Goal: Task Accomplishment & Management: Manage account settings

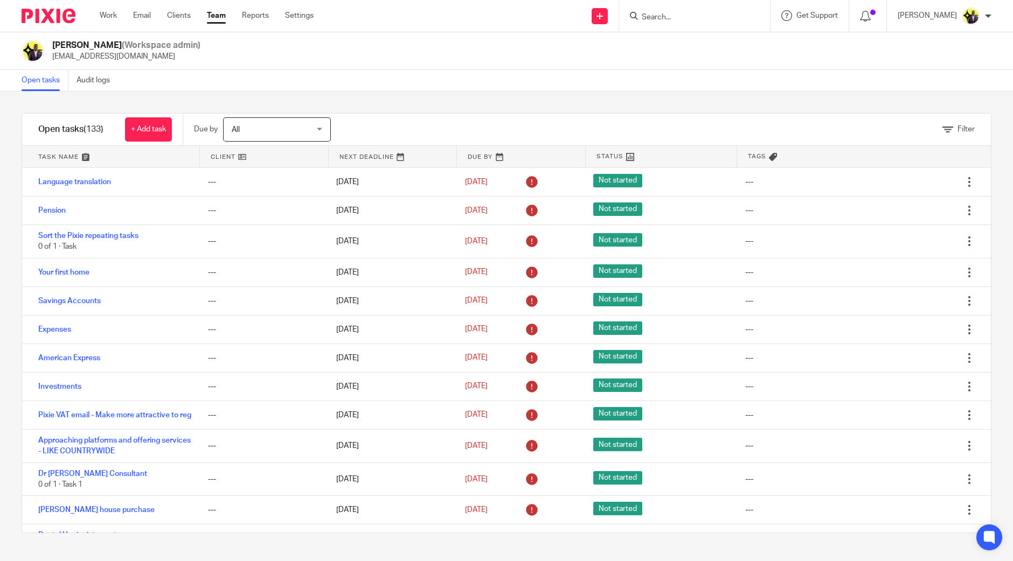
scroll to position [6302, 0]
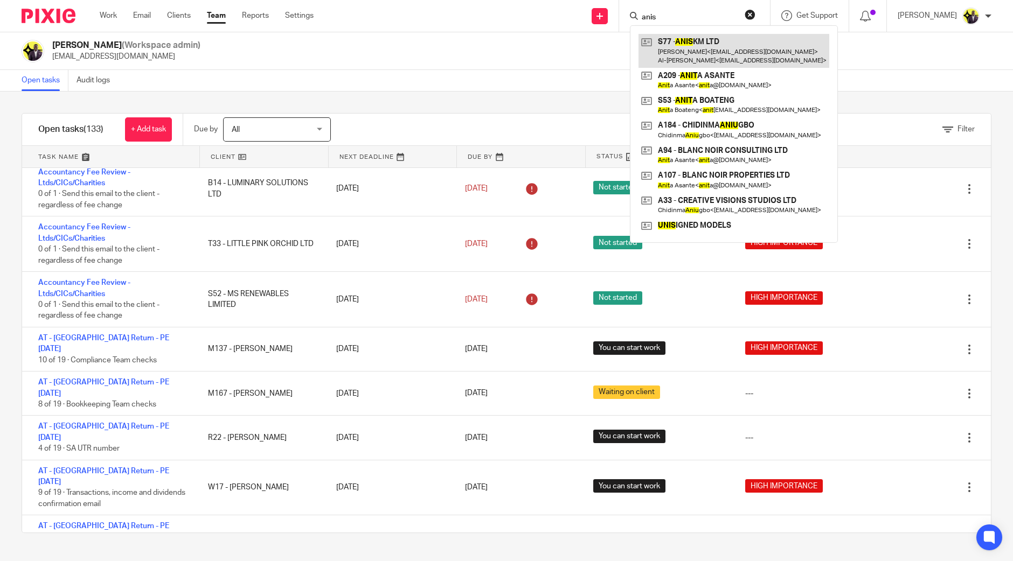
type input "anis"
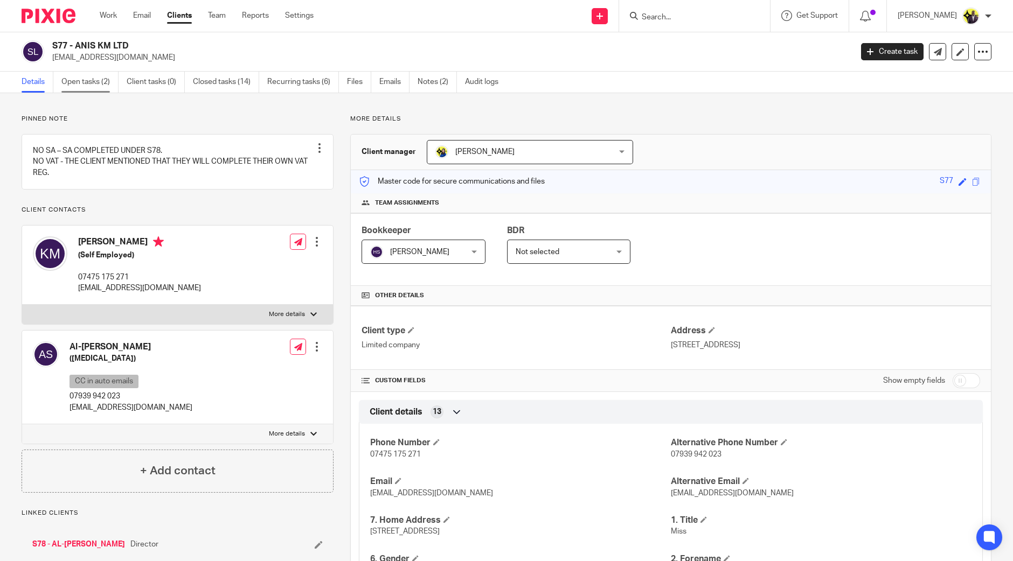
click at [94, 80] on link "Open tasks (2)" at bounding box center [89, 82] width 57 height 21
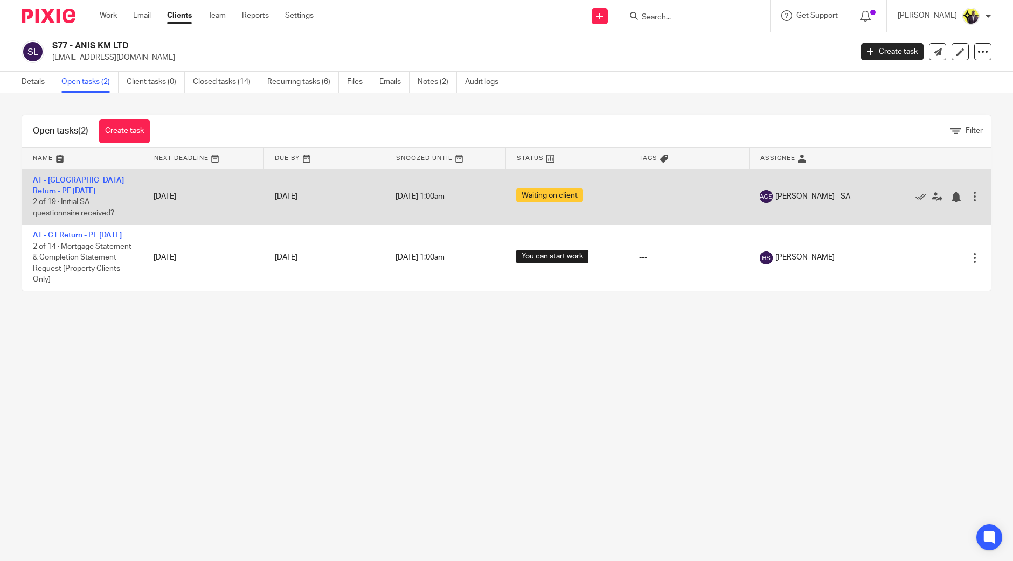
click at [969, 198] on div at bounding box center [974, 196] width 11 height 11
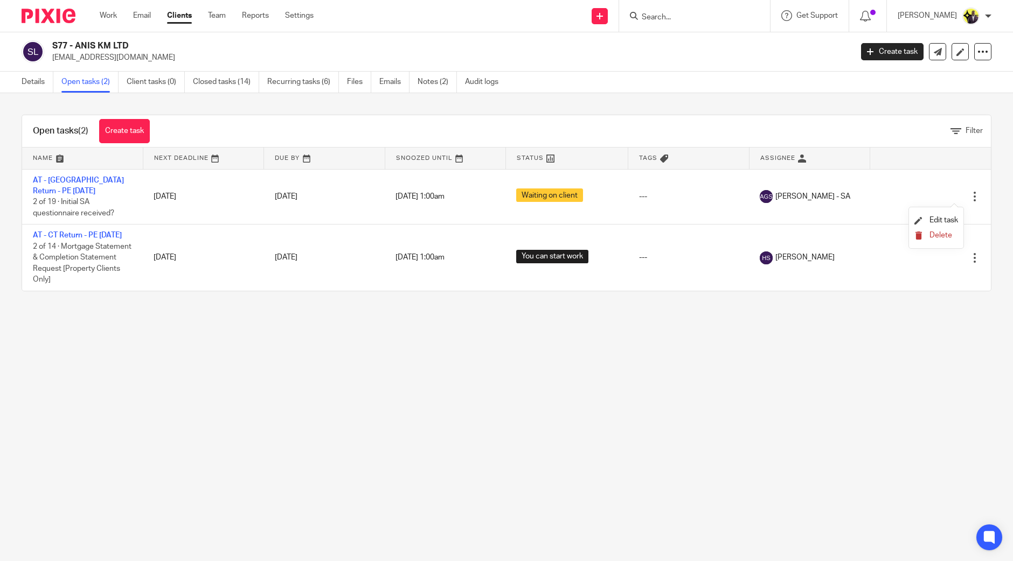
click at [943, 234] on span "Delete" at bounding box center [940, 236] width 23 height 8
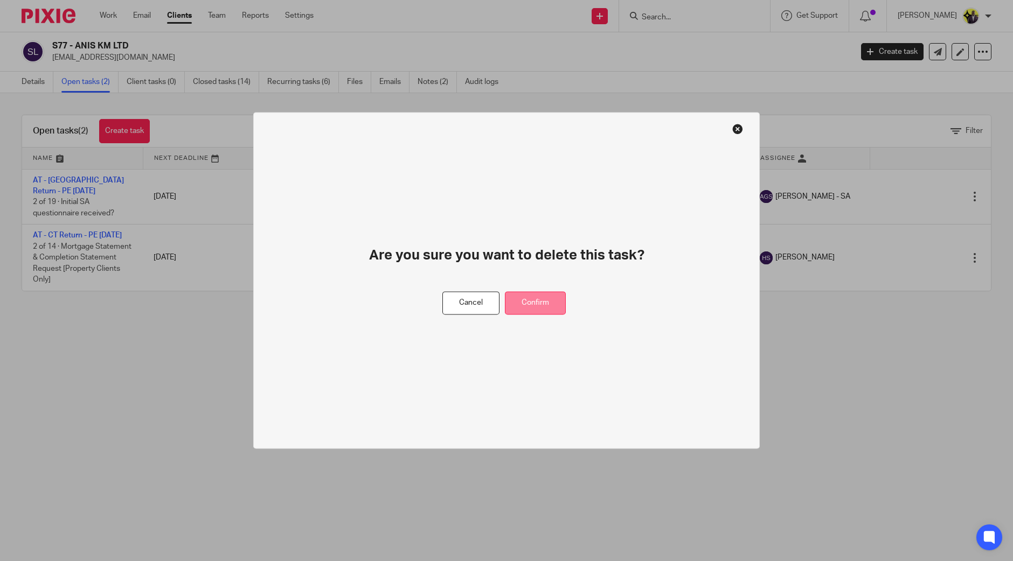
click at [539, 303] on button "Confirm" at bounding box center [535, 303] width 61 height 23
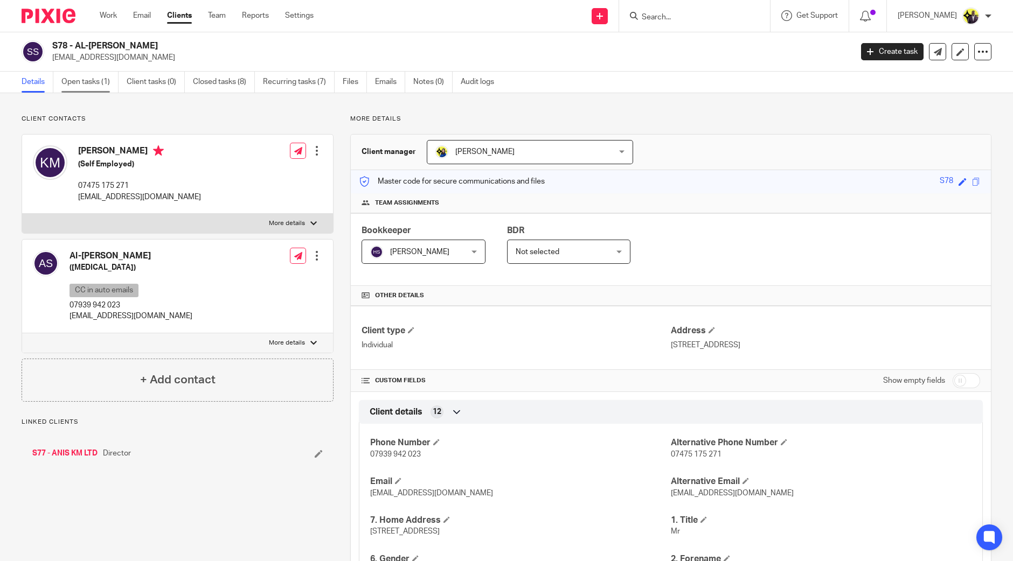
click at [100, 82] on link "Open tasks (1)" at bounding box center [89, 82] width 57 height 21
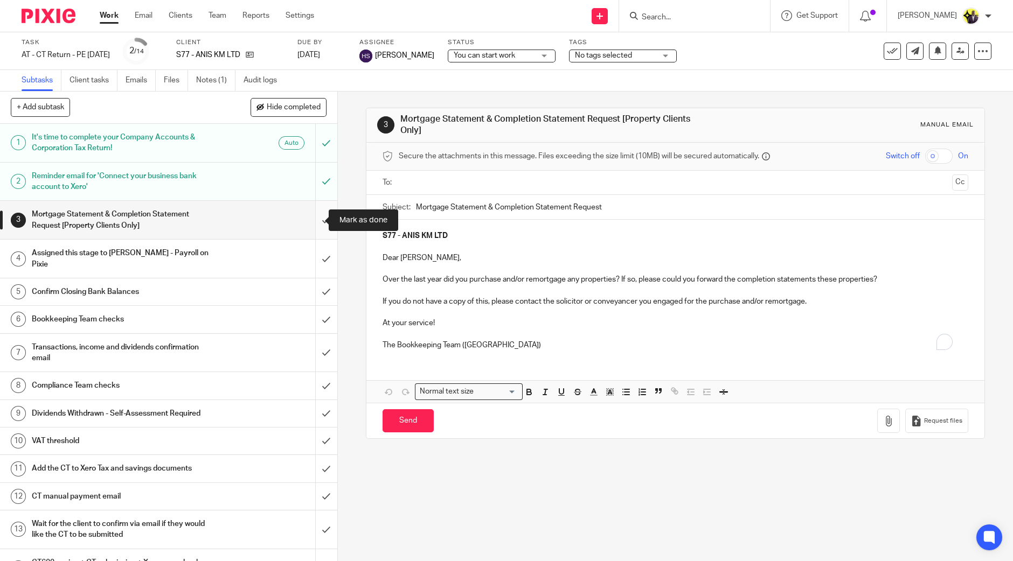
click at [311, 220] on input "submit" at bounding box center [168, 220] width 337 height 38
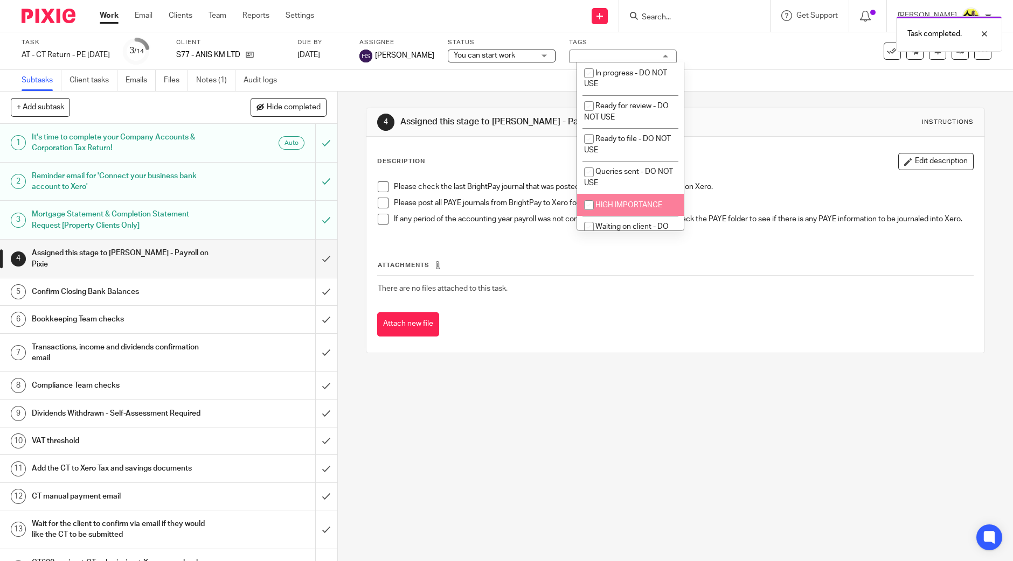
click at [627, 196] on li "HIGH IMPORTANCE" at bounding box center [630, 205] width 107 height 22
checkbox input "true"
click at [502, 59] on span "You can start work" at bounding box center [484, 56] width 61 height 8
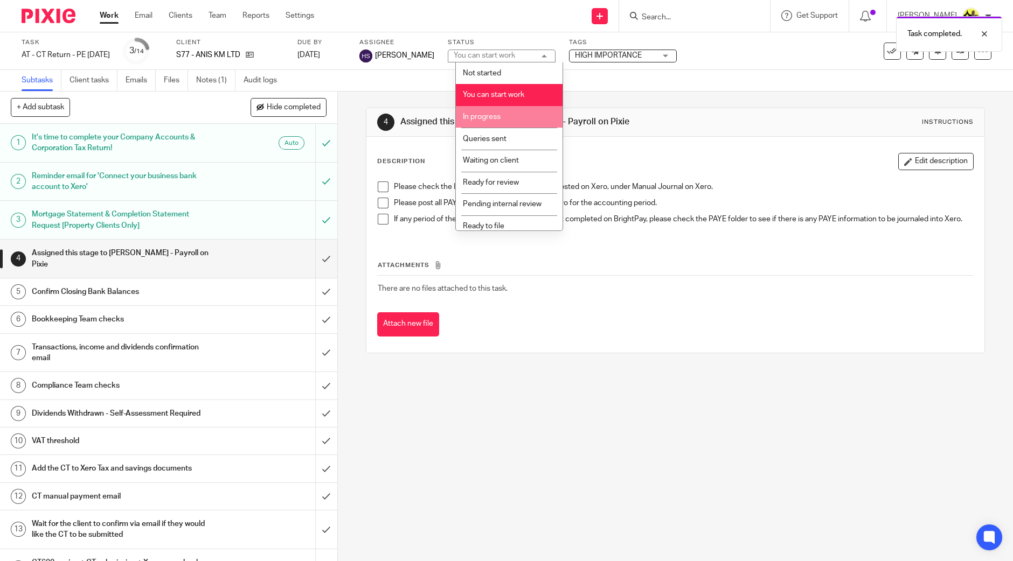
click at [513, 124] on li "In progress" at bounding box center [509, 117] width 107 height 22
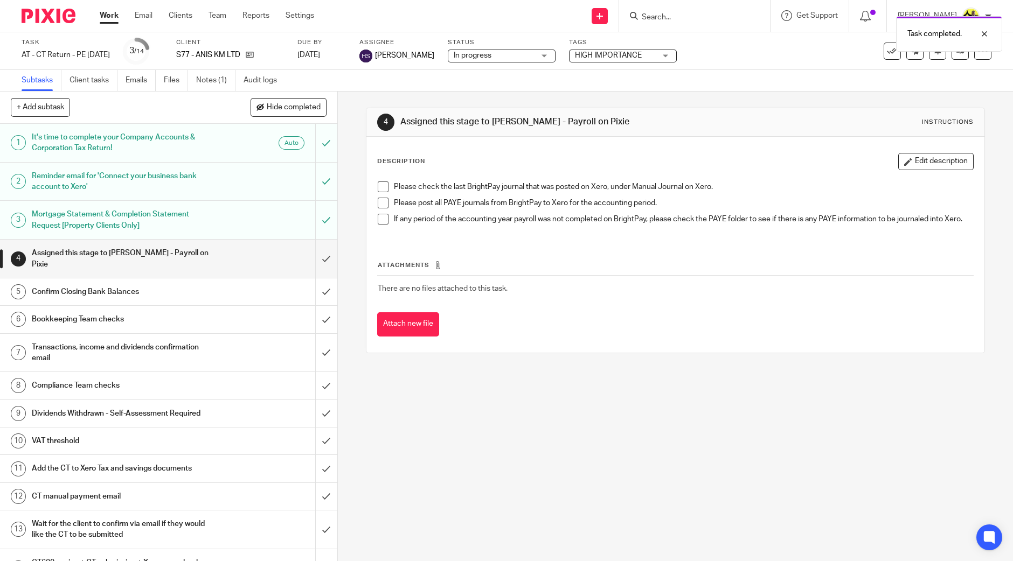
click at [752, 79] on div "Subtasks Client tasks Emails Files Notes (1) Audit logs" at bounding box center [506, 81] width 1013 height 22
click at [956, 53] on icon at bounding box center [960, 51] width 8 height 8
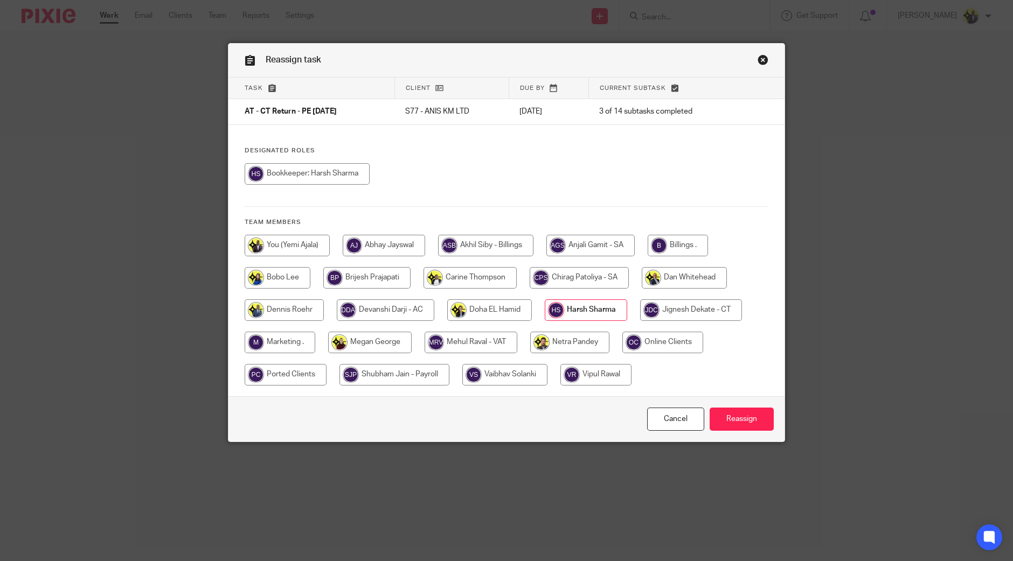
click at [380, 378] on input "radio" at bounding box center [394, 375] width 110 height 22
radio input "true"
click at [739, 419] on input "Reassign" at bounding box center [742, 419] width 64 height 23
